Goal: Task Accomplishment & Management: Use online tool/utility

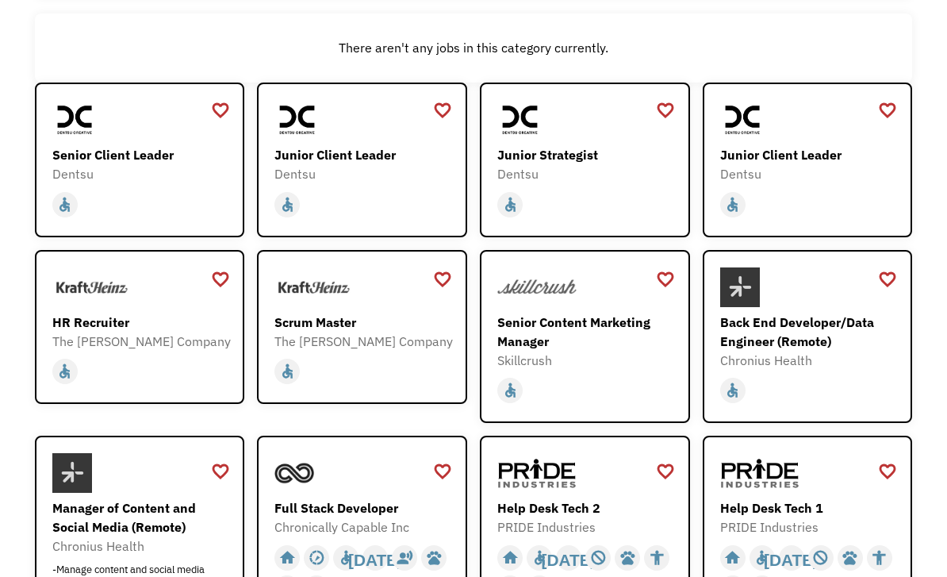
scroll to position [187, 0]
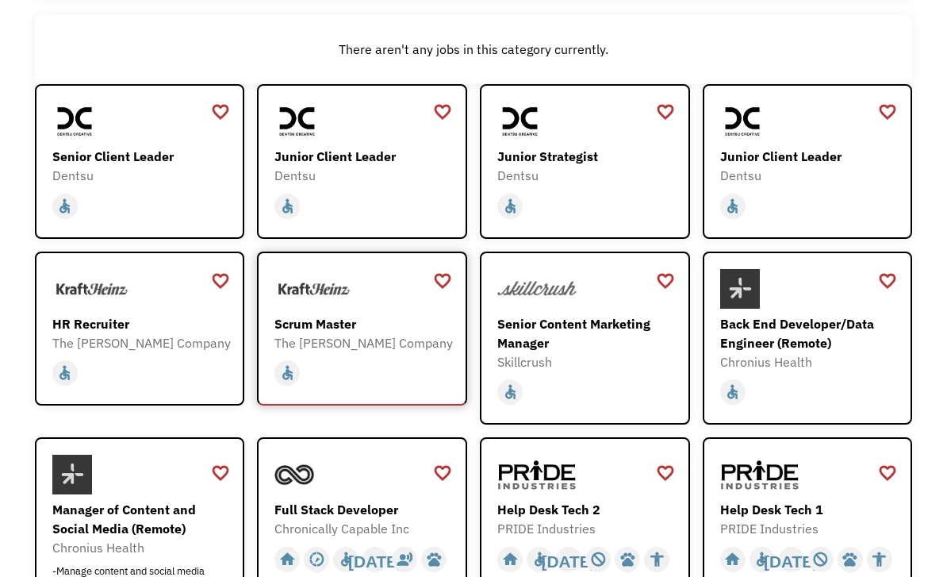
click at [325, 348] on div "The [PERSON_NAME] Company" at bounding box center [363, 342] width 179 height 19
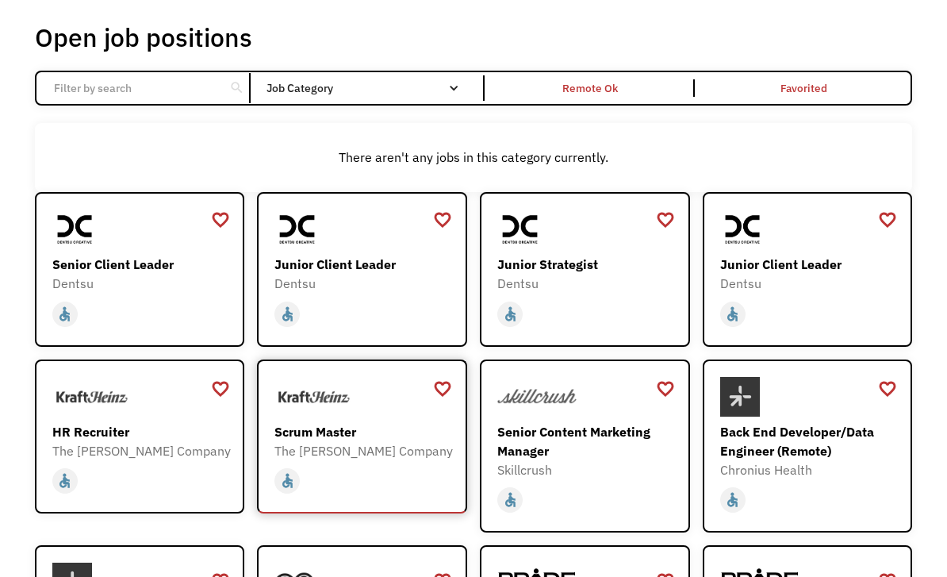
scroll to position [0, 0]
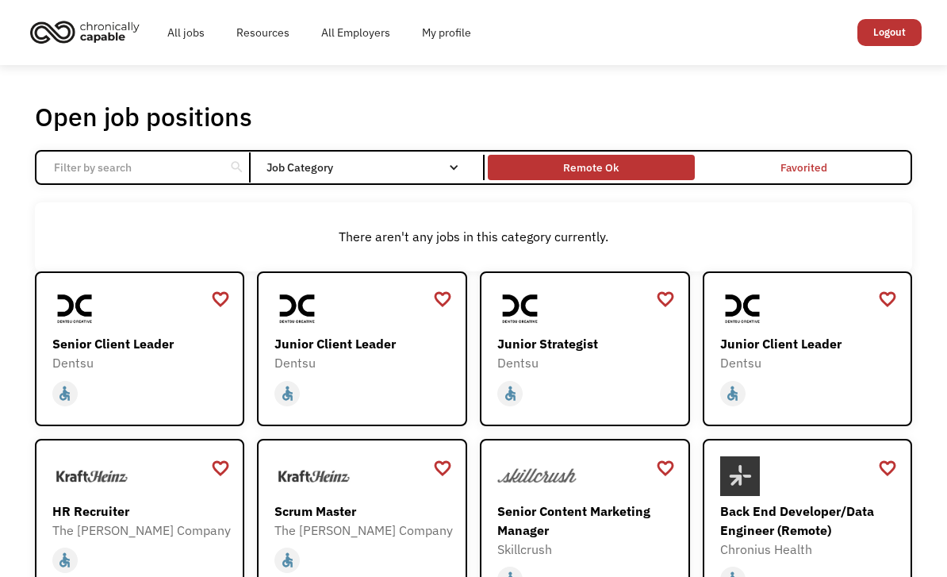
click at [611, 177] on div "Remote Ok" at bounding box center [591, 167] width 56 height 19
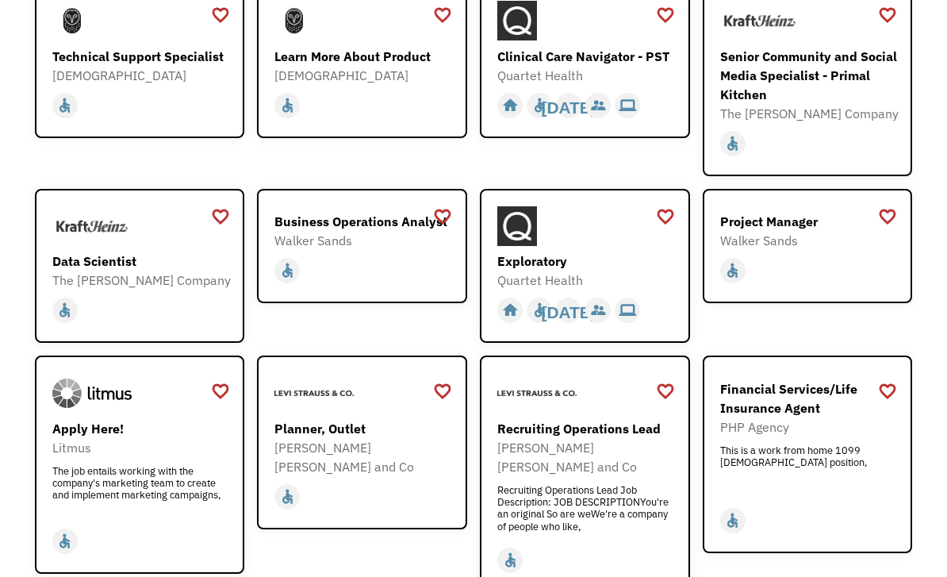
scroll to position [1587, 0]
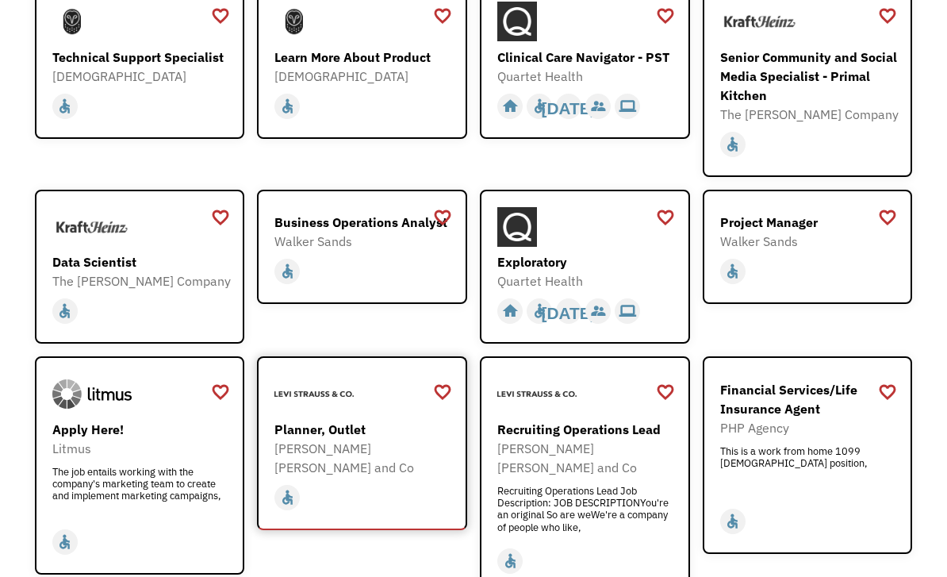
click at [332, 443] on div "[PERSON_NAME] [PERSON_NAME] and Co" at bounding box center [363, 458] width 179 height 38
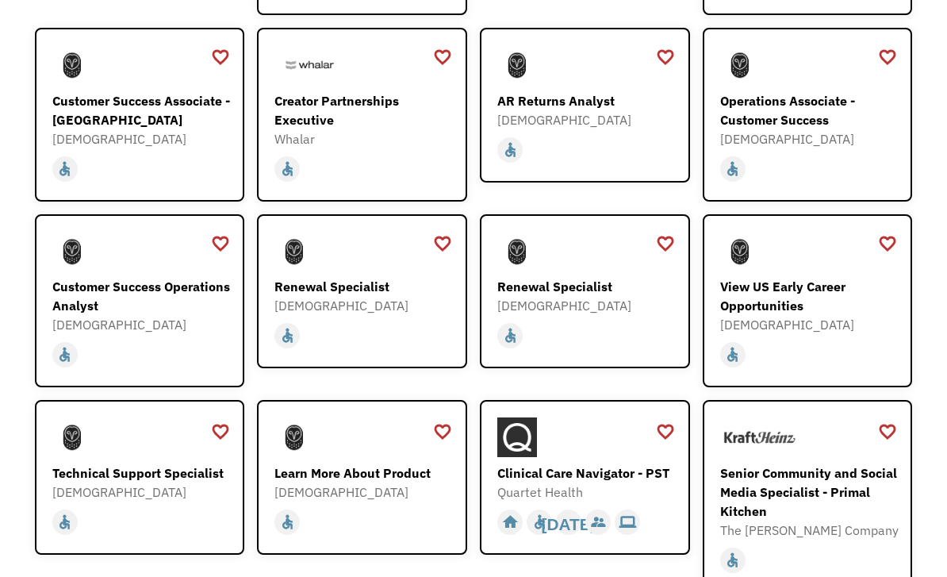
scroll to position [1171, 0]
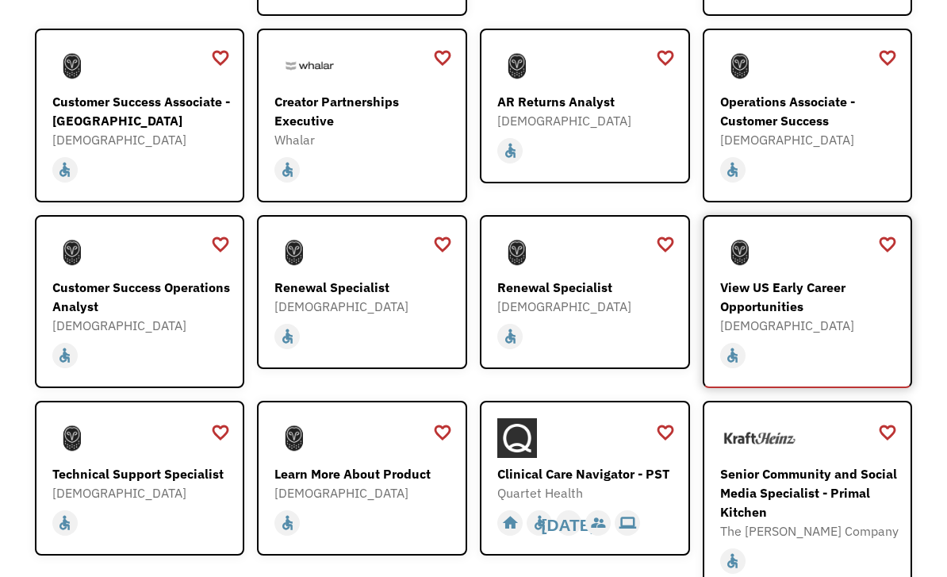
click at [849, 272] on div "View US Early Career Opportunities Samsara [URL][DOMAIN_NAME]" at bounding box center [809, 283] width 179 height 102
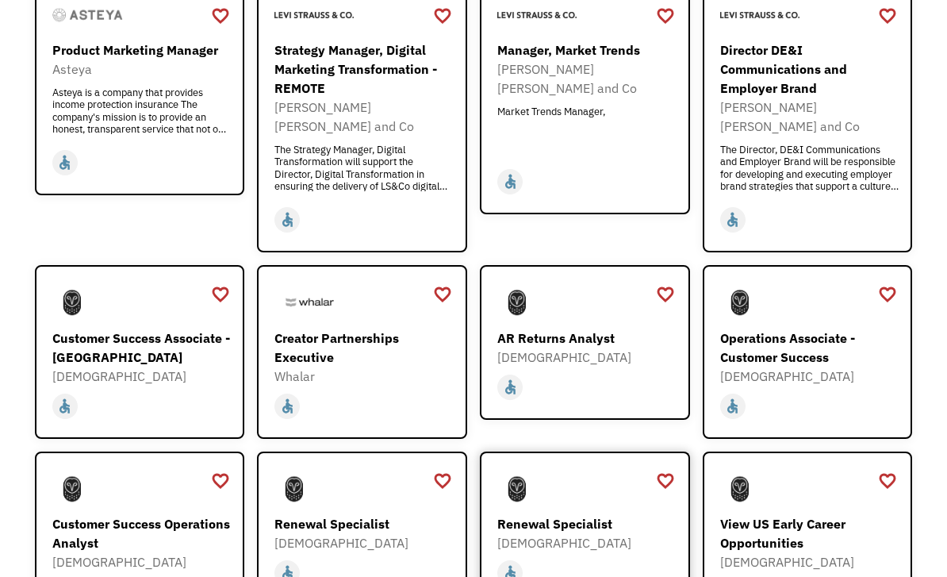
scroll to position [934, 0]
click at [644, 504] on div at bounding box center [586, 489] width 179 height 40
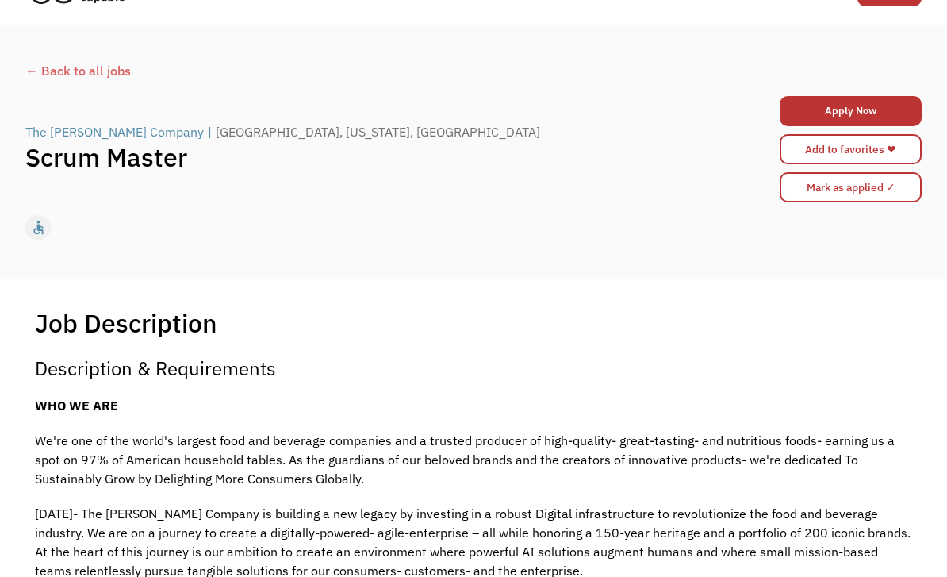
scroll to position [25, 0]
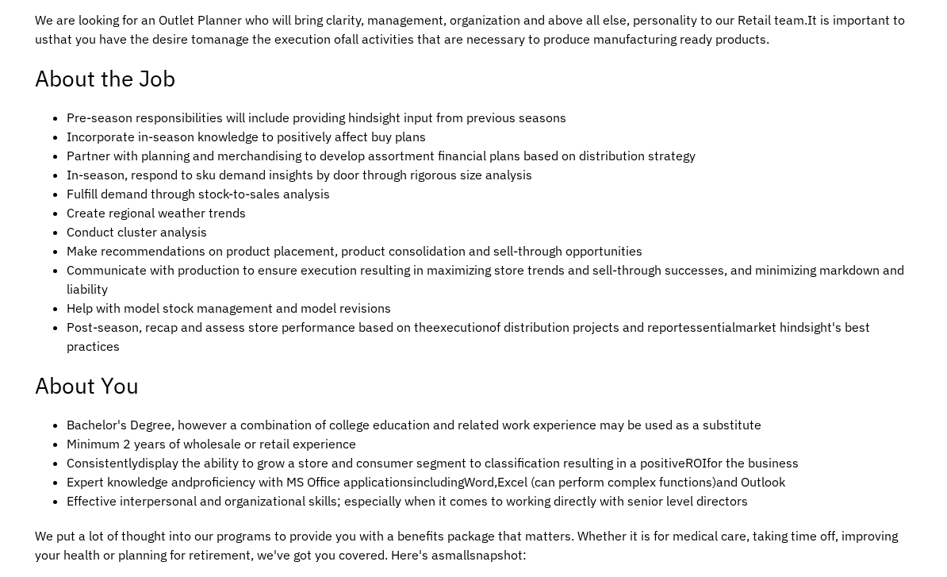
scroll to position [604, 0]
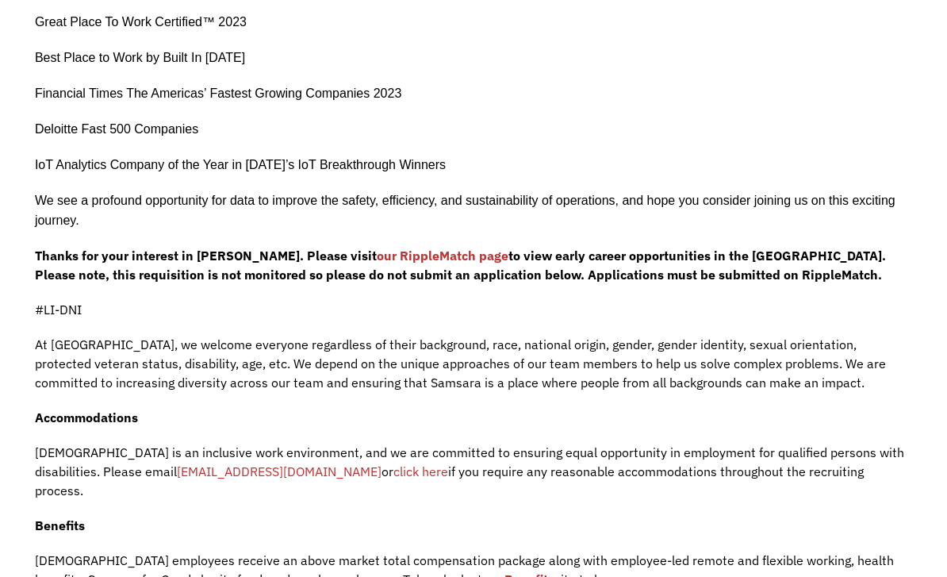
scroll to position [643, 0]
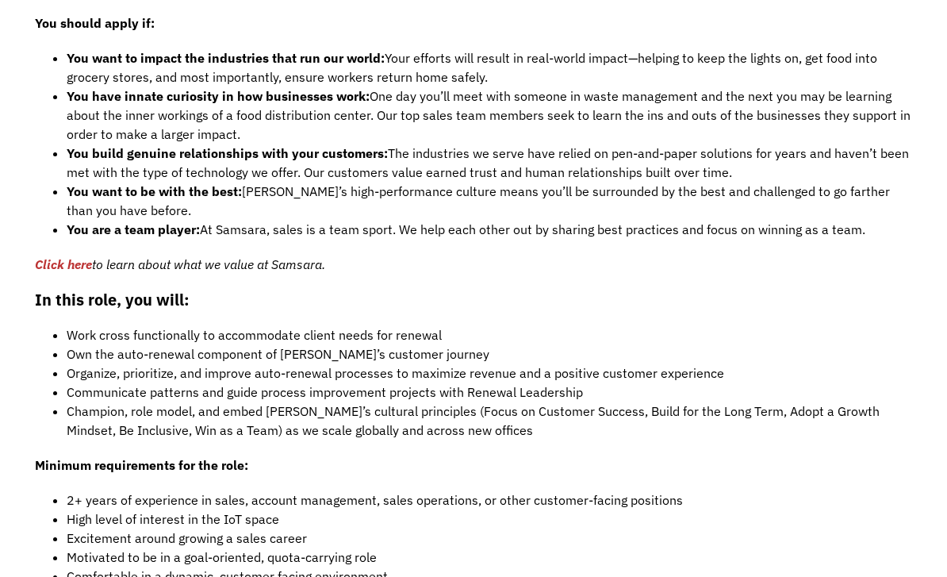
scroll to position [1167, 0]
